Goal: Task Accomplishment & Management: Manage account settings

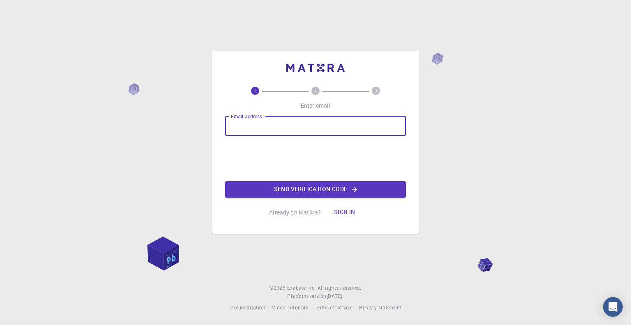
click at [280, 129] on input "Email address" at bounding box center [315, 126] width 181 height 20
type input "[EMAIL_ADDRESS][DOMAIN_NAME]"
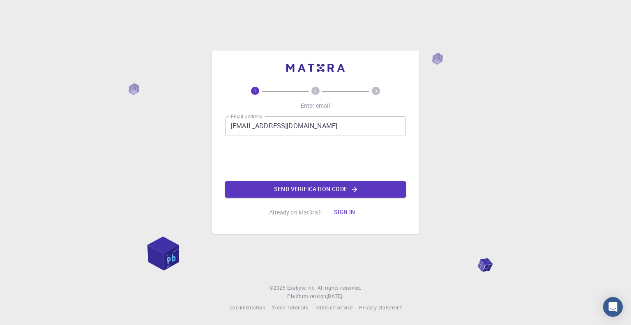
click at [340, 217] on button "Sign in" at bounding box center [344, 212] width 35 height 16
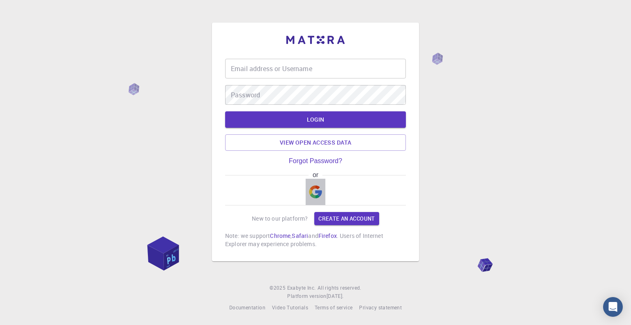
click at [324, 196] on button "button" at bounding box center [316, 192] width 20 height 26
